Goal: Transaction & Acquisition: Subscribe to service/newsletter

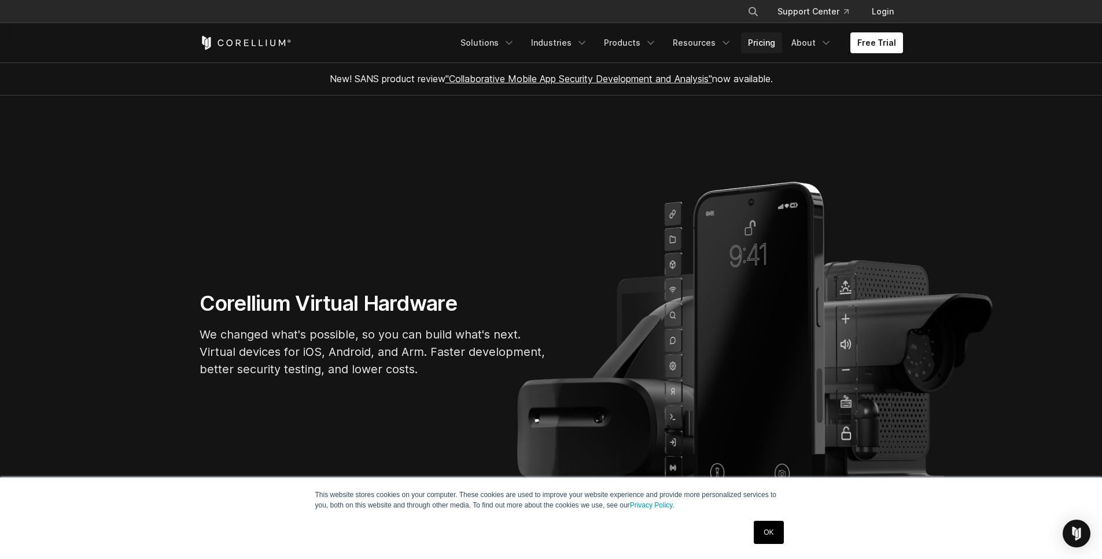
click at [765, 45] on link "Pricing" at bounding box center [761, 42] width 41 height 21
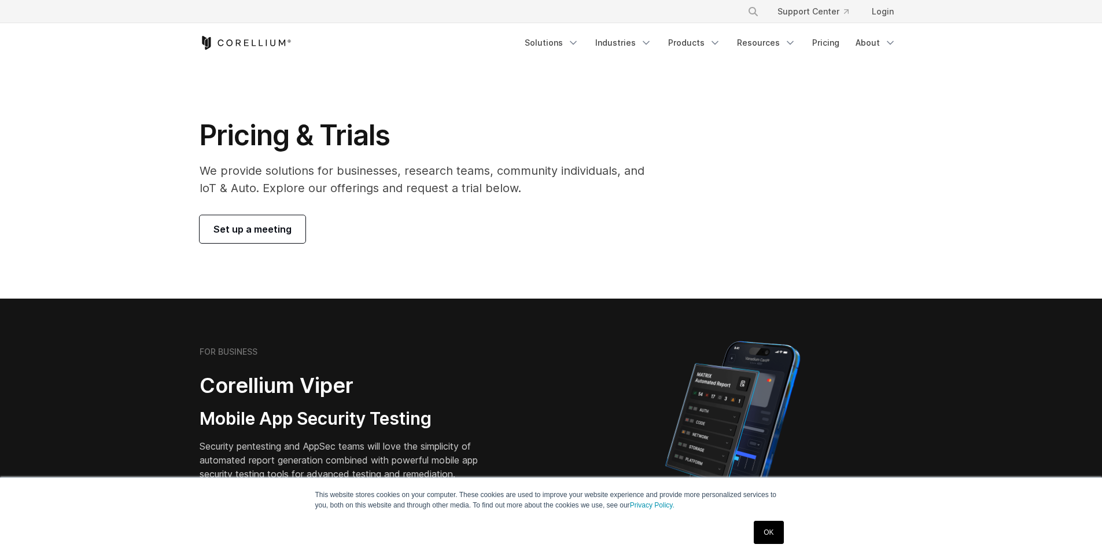
click at [773, 537] on link "OK" at bounding box center [769, 532] width 30 height 23
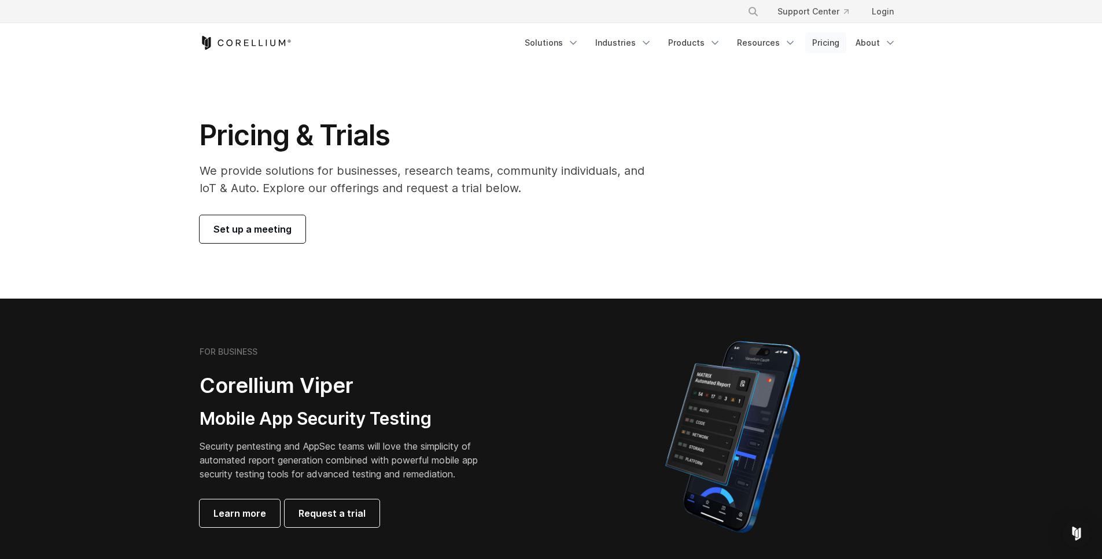
click at [830, 41] on link "Pricing" at bounding box center [825, 42] width 41 height 21
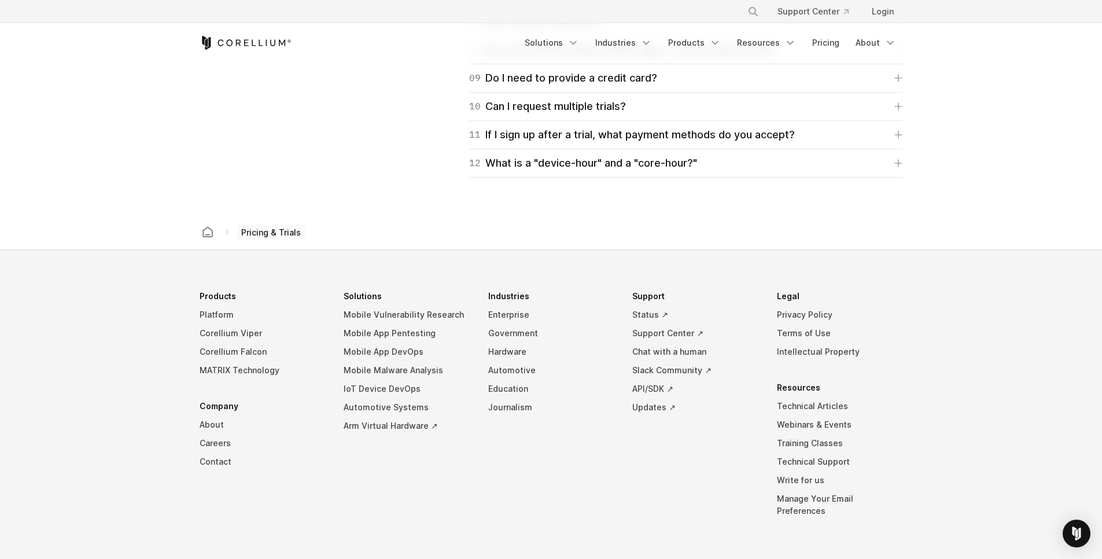
scroll to position [1979, 0]
